Goal: Task Accomplishment & Management: Use online tool/utility

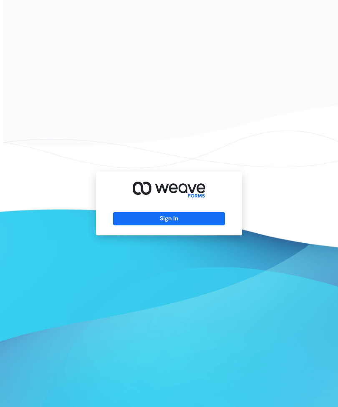
click at [1, 150] on div "Sign In" at bounding box center [169, 203] width 338 height 407
click at [0, 150] on div "Sign In" at bounding box center [169, 203] width 338 height 407
click at [196, 226] on button "Sign In" at bounding box center [168, 218] width 111 height 13
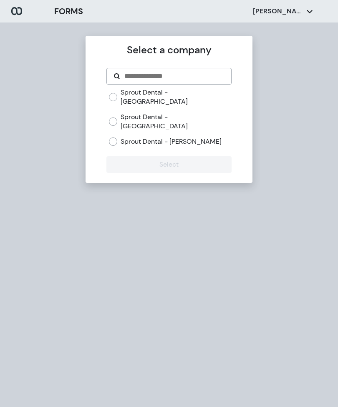
click at [185, 137] on label "Sprout Dental - [PERSON_NAME]" at bounding box center [171, 141] width 101 height 9
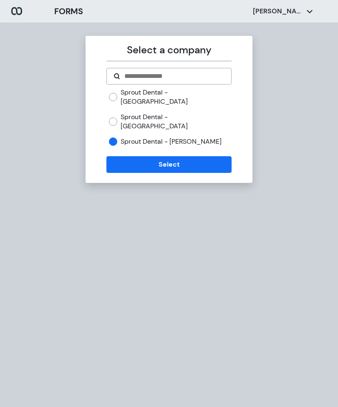
click at [211, 156] on button "Select" at bounding box center [168, 164] width 125 height 17
